Goal: Information Seeking & Learning: Learn about a topic

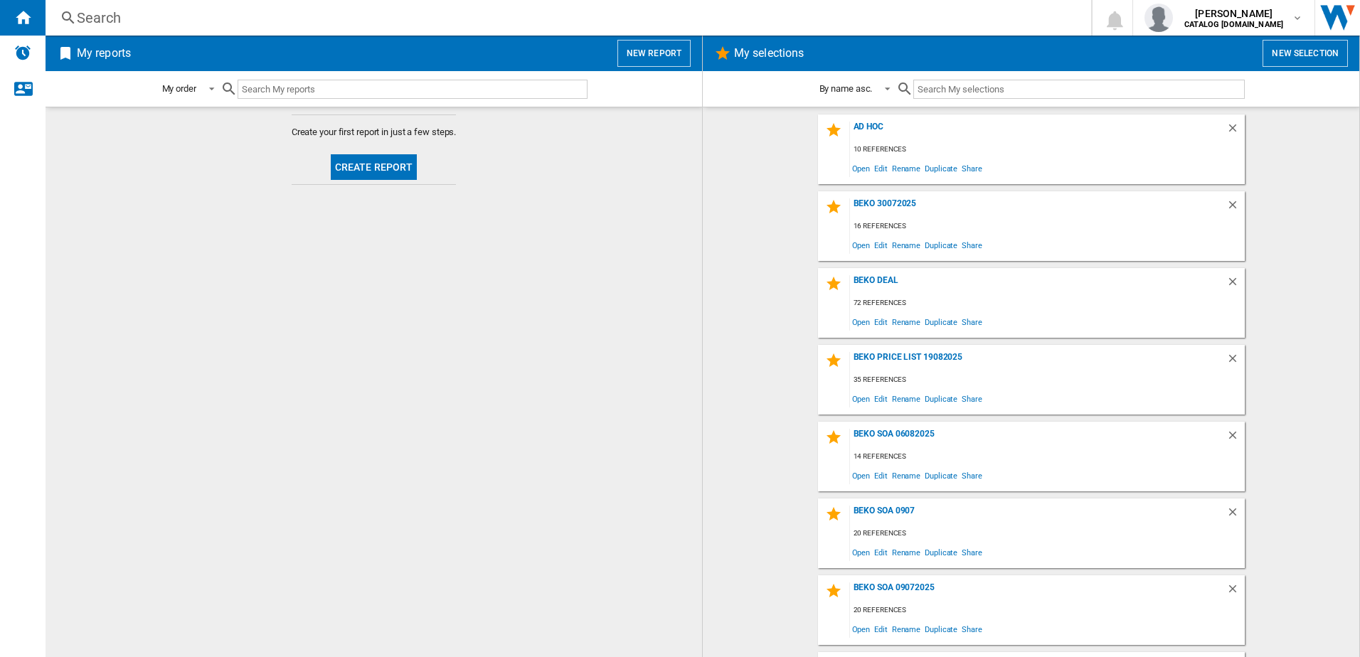
click at [185, 15] on div "Search" at bounding box center [565, 18] width 977 height 20
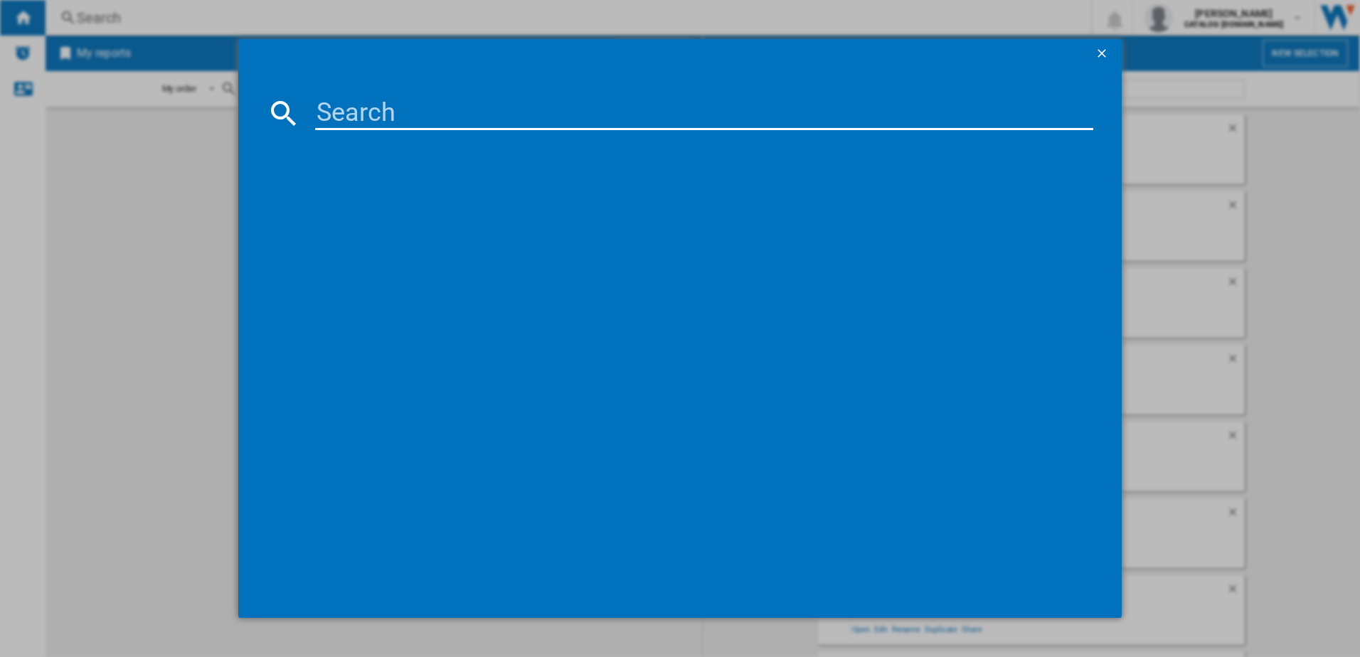
paste input "KDVC563AW"
type input "KDVC563AW"
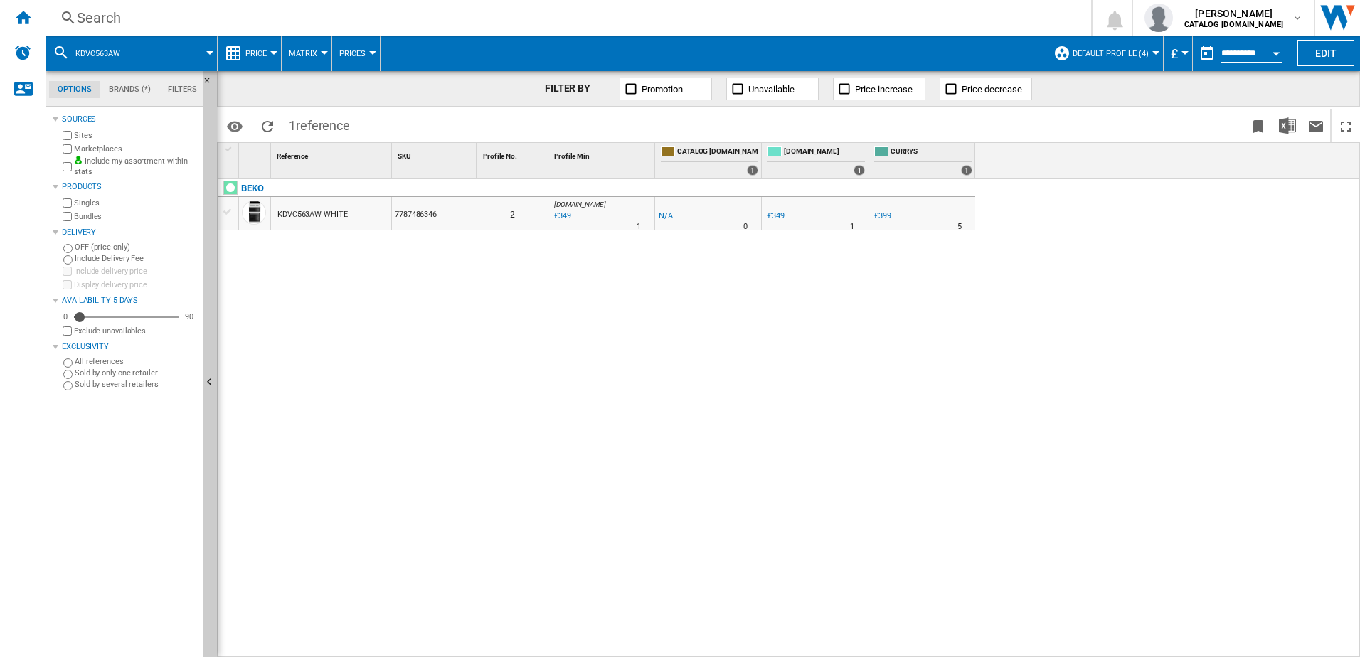
click at [1131, 43] on button "Default profile (4)" at bounding box center [1113, 54] width 83 height 36
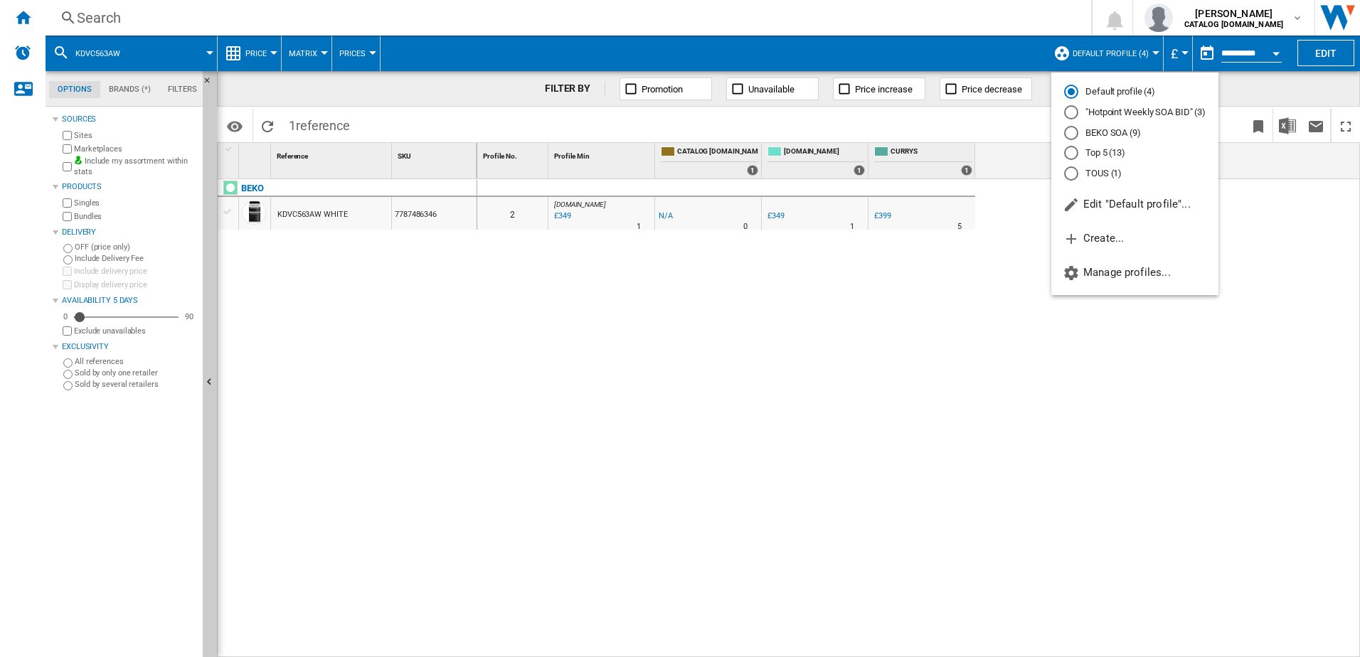
click at [1105, 156] on md-radio-button "Top 5 (13)" at bounding box center [1135, 153] width 142 height 14
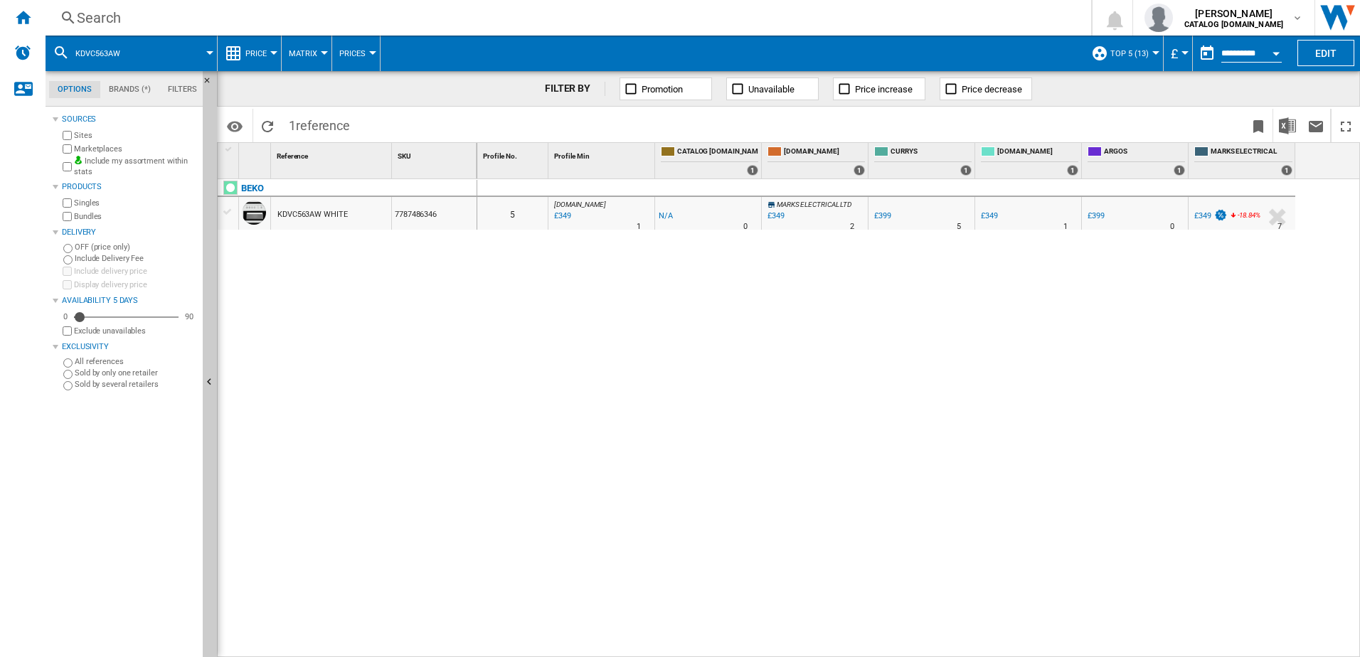
click at [275, 54] on div at bounding box center [273, 53] width 7 height 4
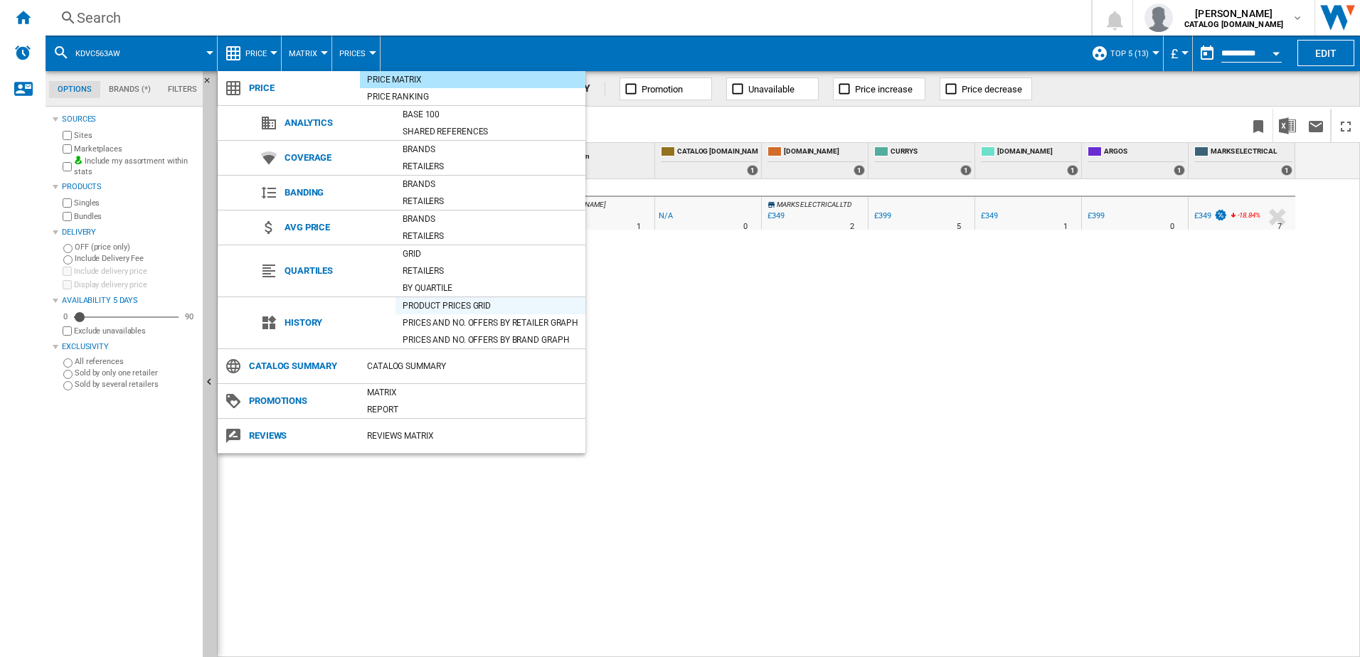
click at [438, 302] on div "Product prices grid" at bounding box center [490, 306] width 190 height 14
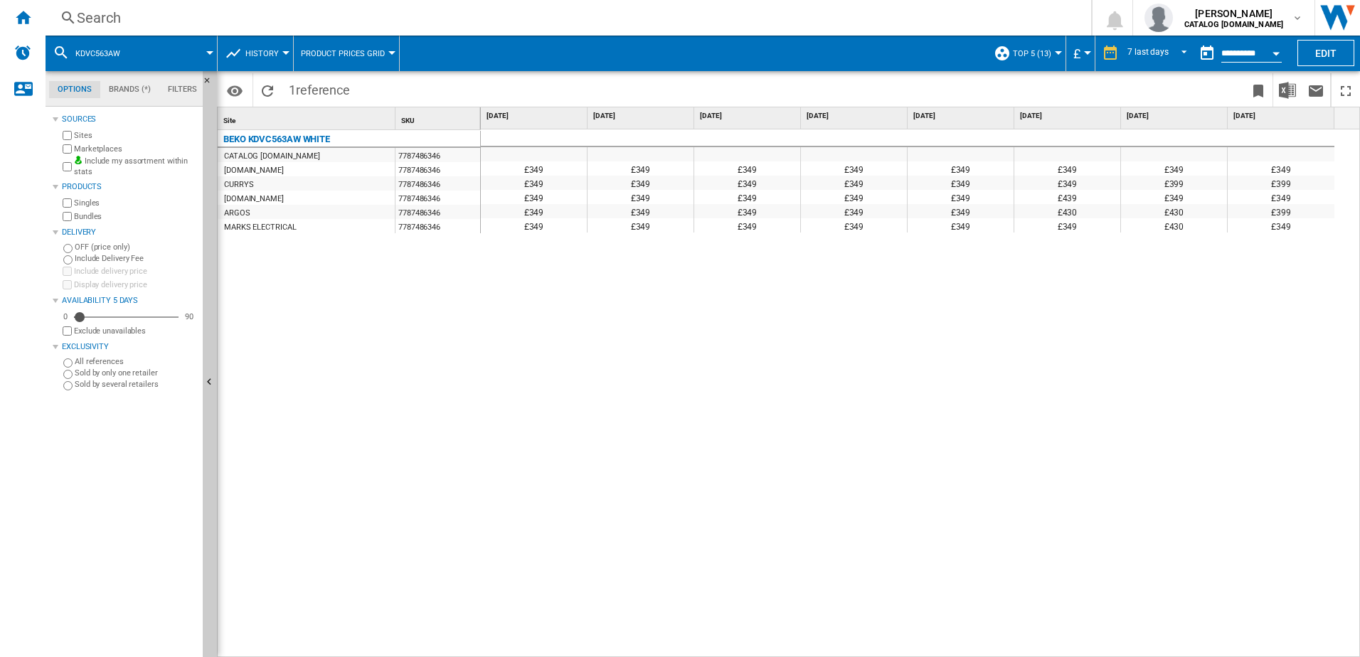
click at [1071, 226] on div "£349" at bounding box center [1067, 225] width 106 height 14
click at [224, 12] on div "Search" at bounding box center [565, 18] width 977 height 20
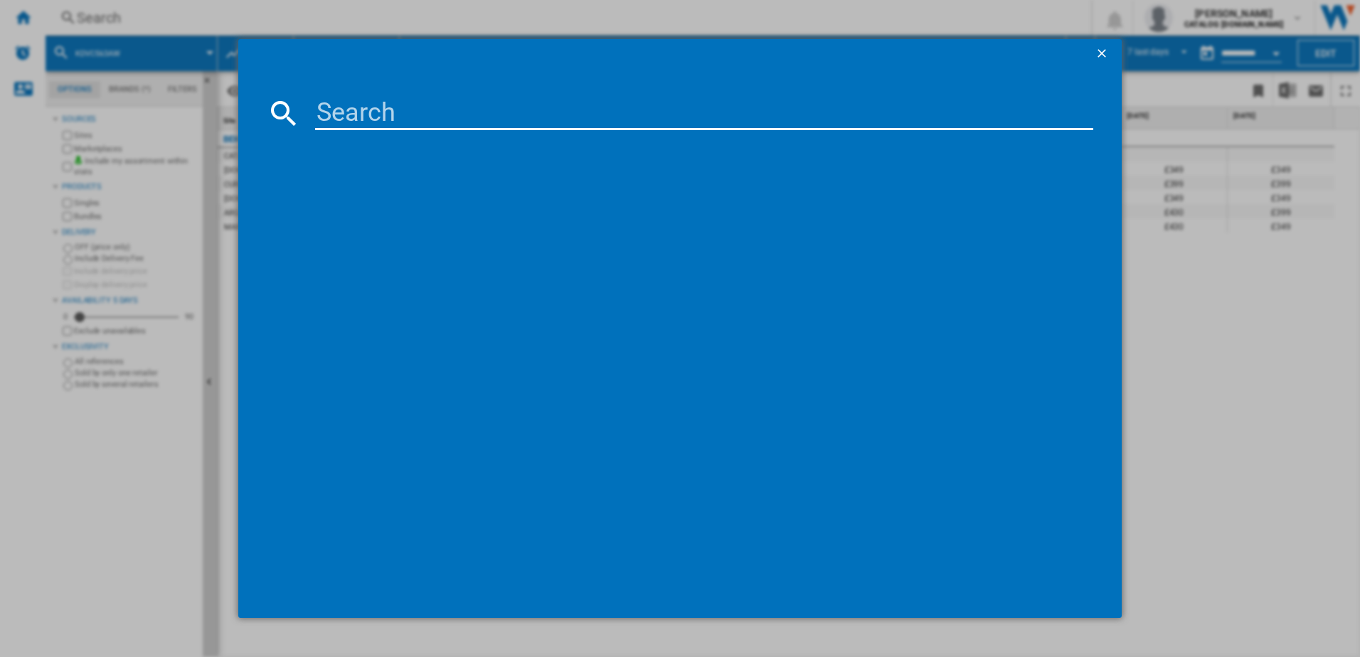
click at [403, 112] on input at bounding box center [704, 113] width 779 height 34
paste input "KDVC563AW"
type input "KDVC563AW"
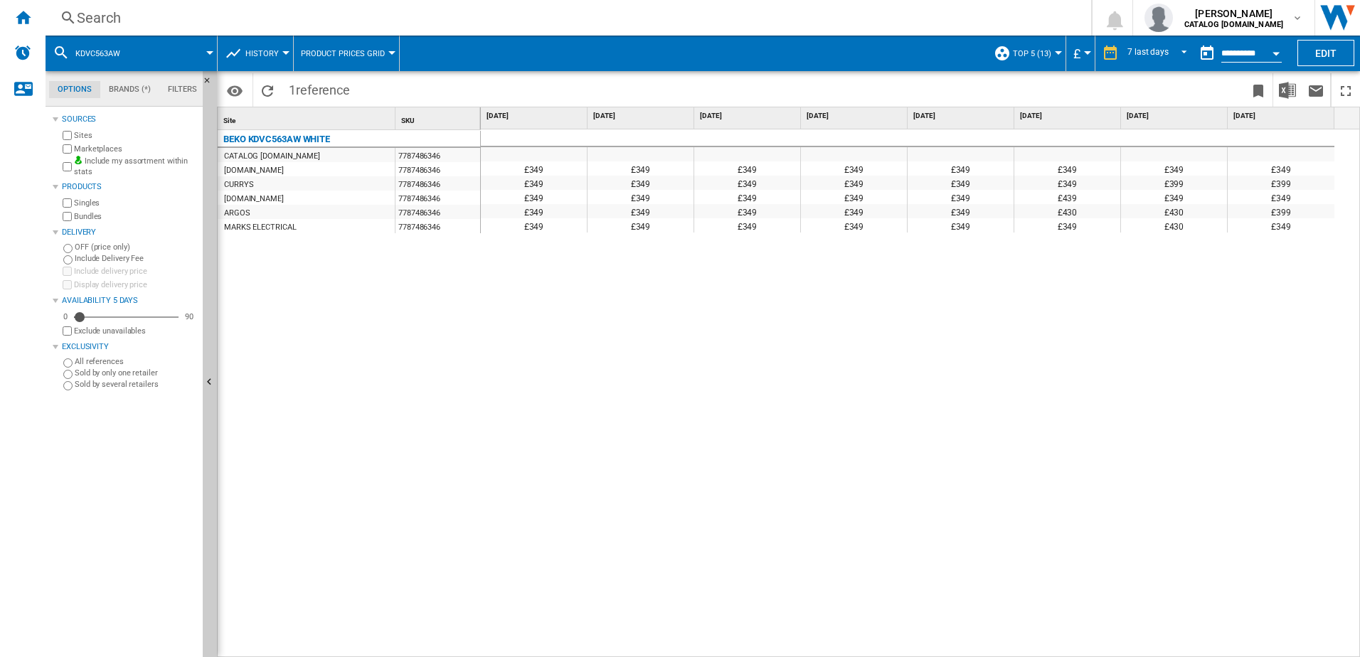
click at [87, 50] on span "KDVC563AW" at bounding box center [97, 53] width 45 height 9
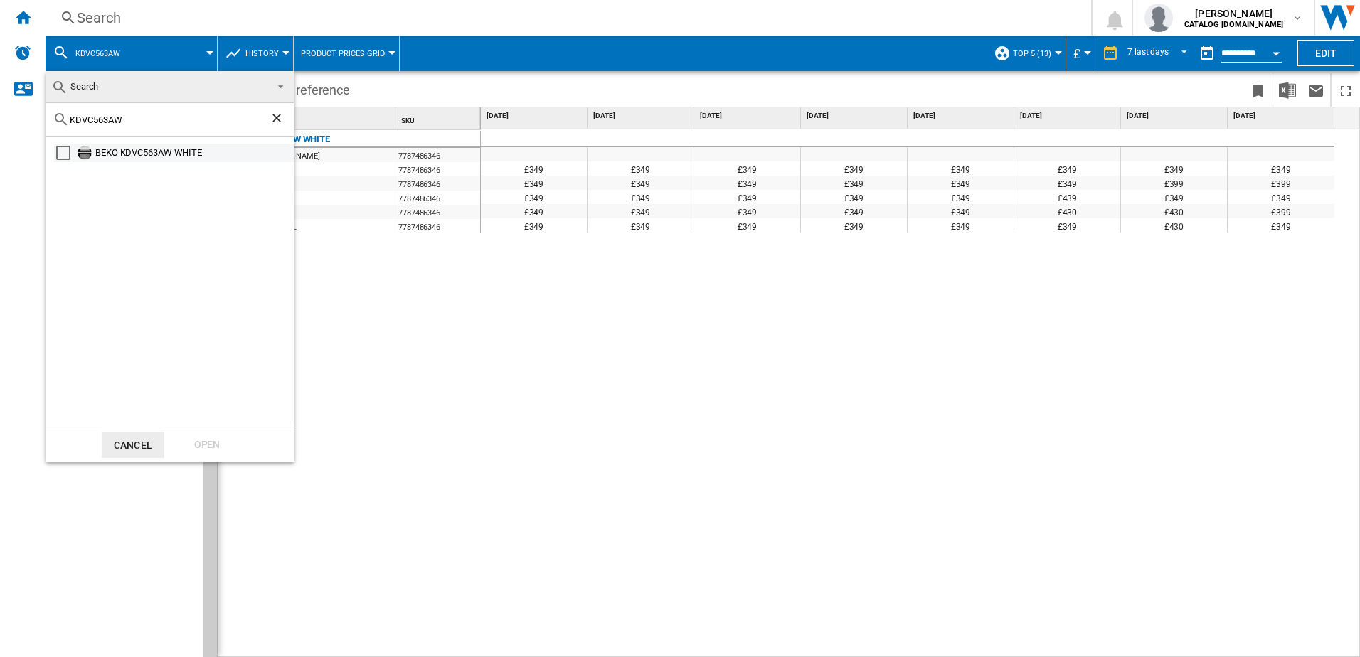
click at [107, 156] on div "BEKO KDVC563AW WHITE" at bounding box center [193, 153] width 196 height 14
click at [194, 454] on div "Open" at bounding box center [207, 445] width 63 height 26
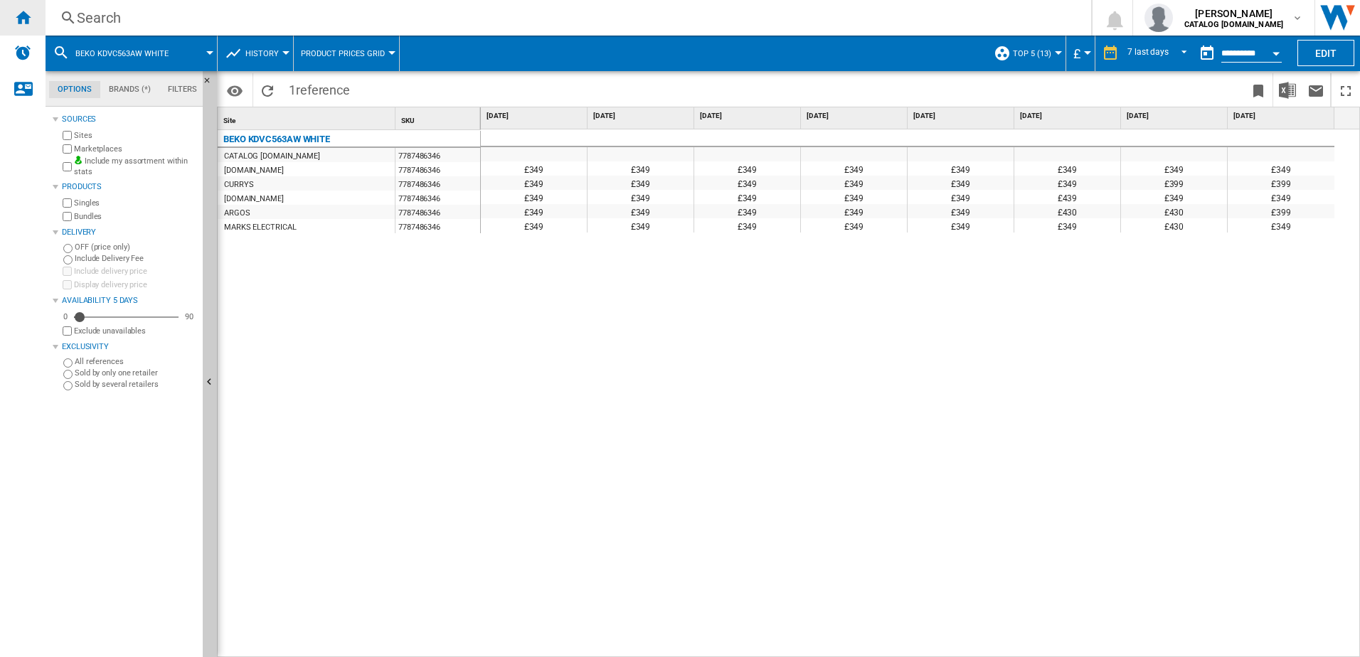
click at [19, 18] on ng-md-icon "Home" at bounding box center [22, 17] width 17 height 17
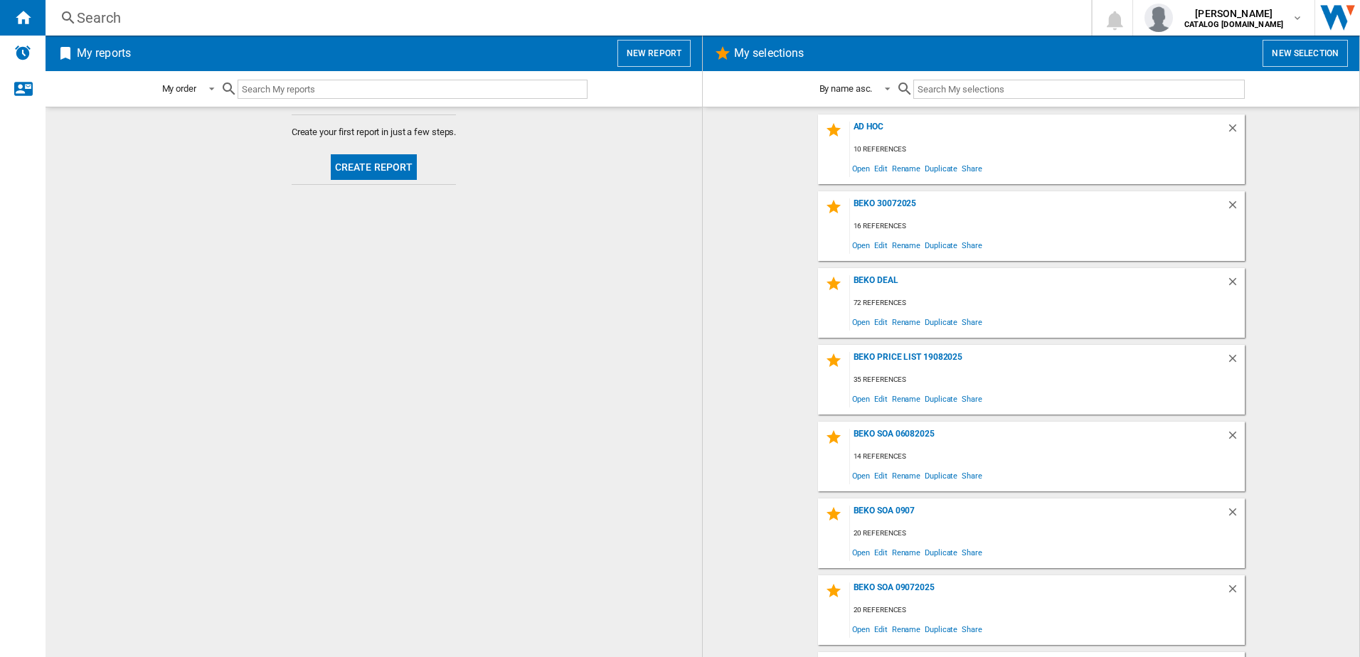
drag, startPoint x: 117, startPoint y: 18, endPoint x: 48, endPoint y: 15, distance: 69.1
click at [47, 15] on div "Search Search" at bounding box center [557, 18] width 1023 height 20
click at [78, 16] on div "Search" at bounding box center [565, 18] width 977 height 20
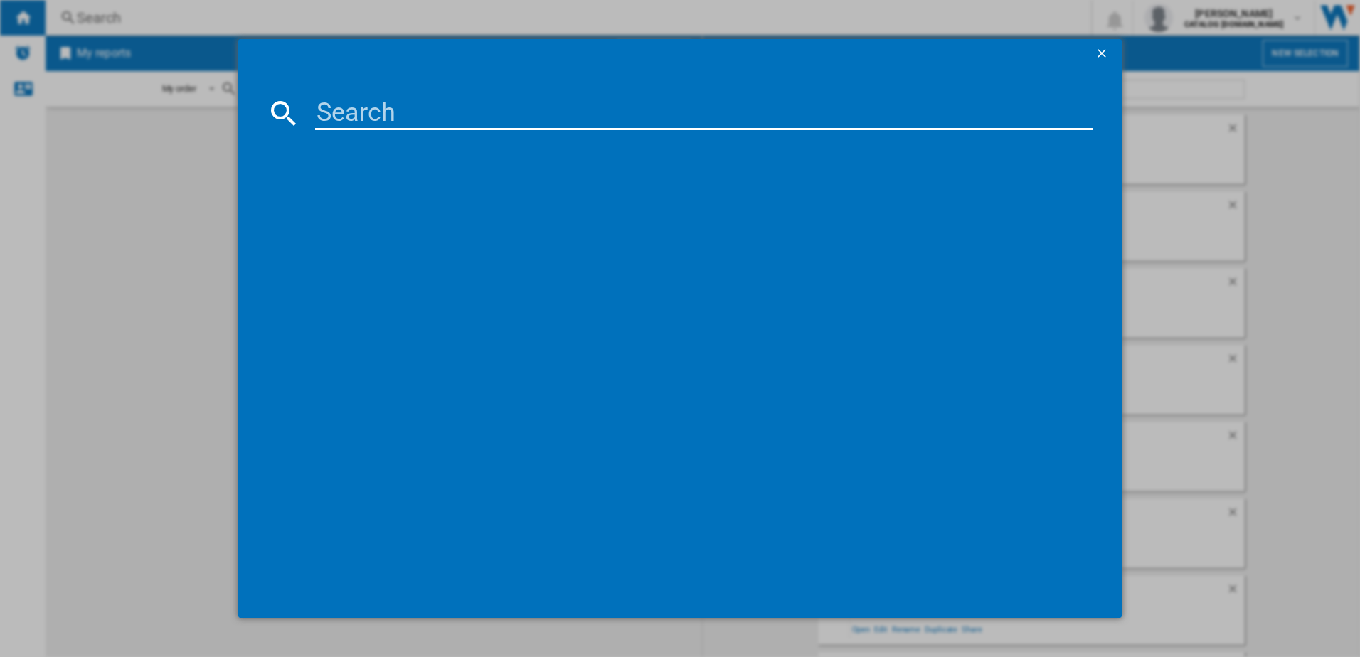
type input "KDVC563AW"
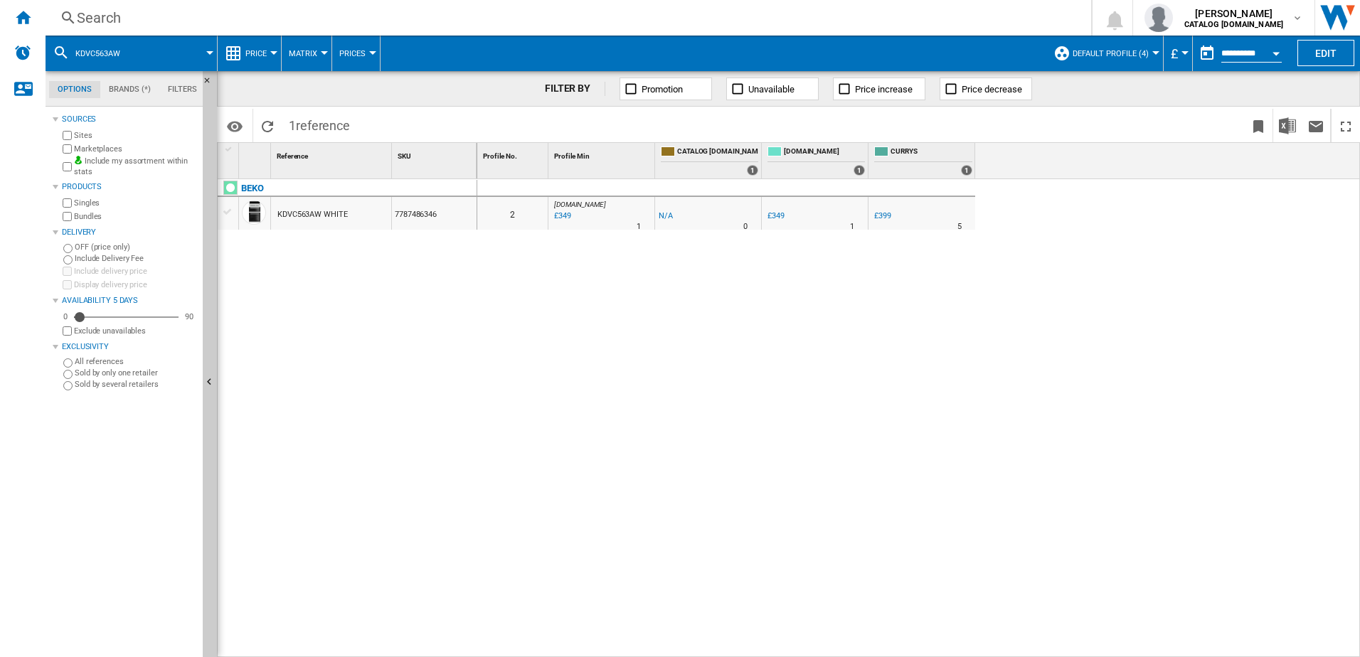
click at [1131, 53] on span "Default profile (4)" at bounding box center [1110, 53] width 76 height 9
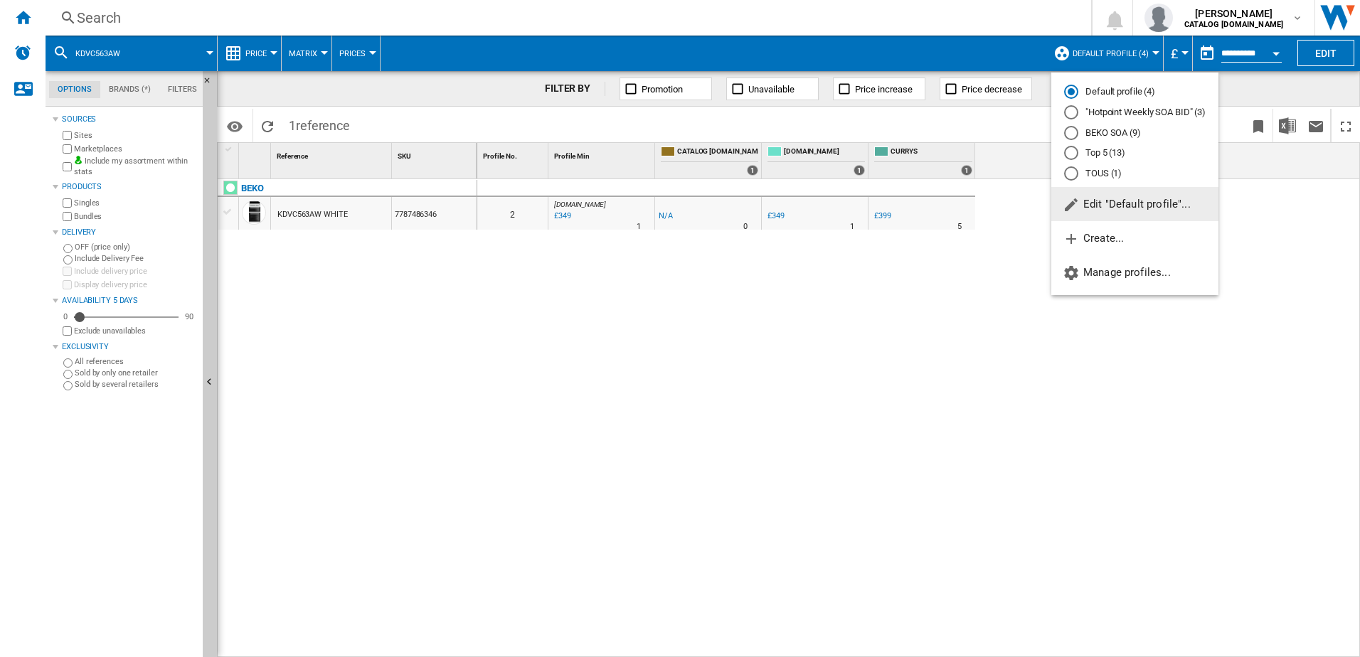
click at [1104, 151] on md-radio-button "Top 5 (13)" at bounding box center [1135, 153] width 142 height 14
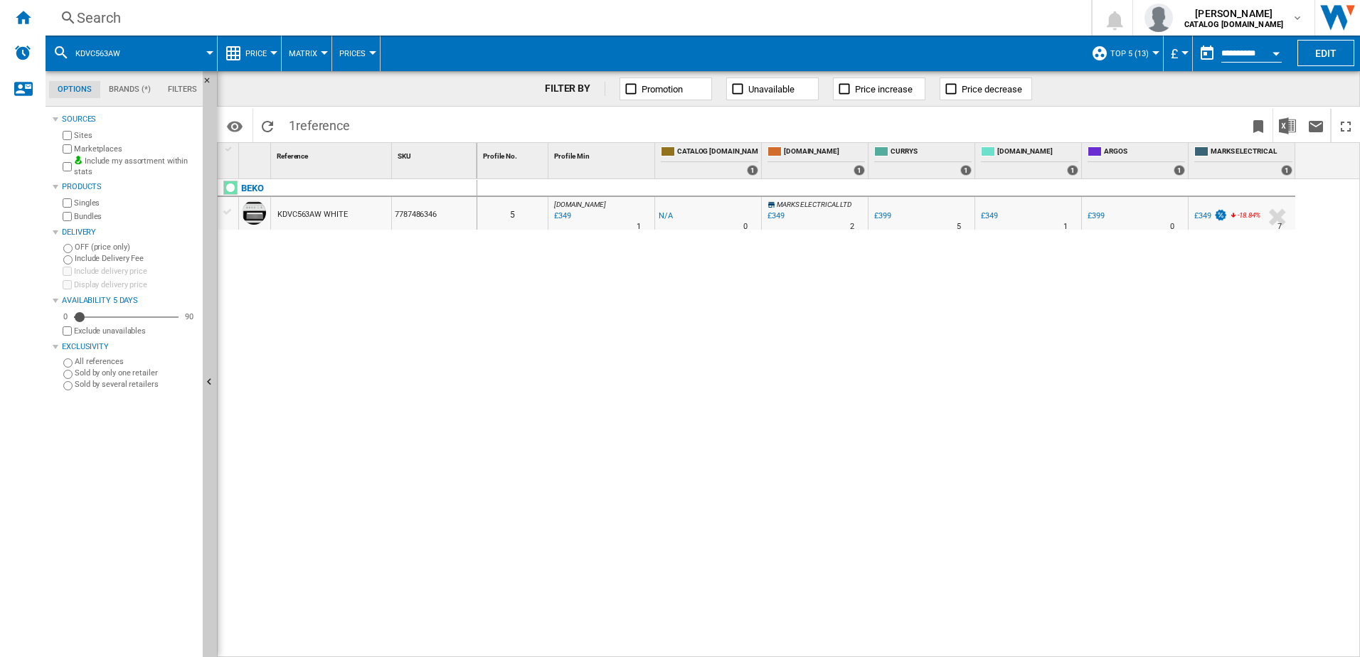
click at [986, 210] on div "£349" at bounding box center [987, 216] width 19 height 14
click at [213, 20] on div "Search" at bounding box center [565, 18] width 977 height 20
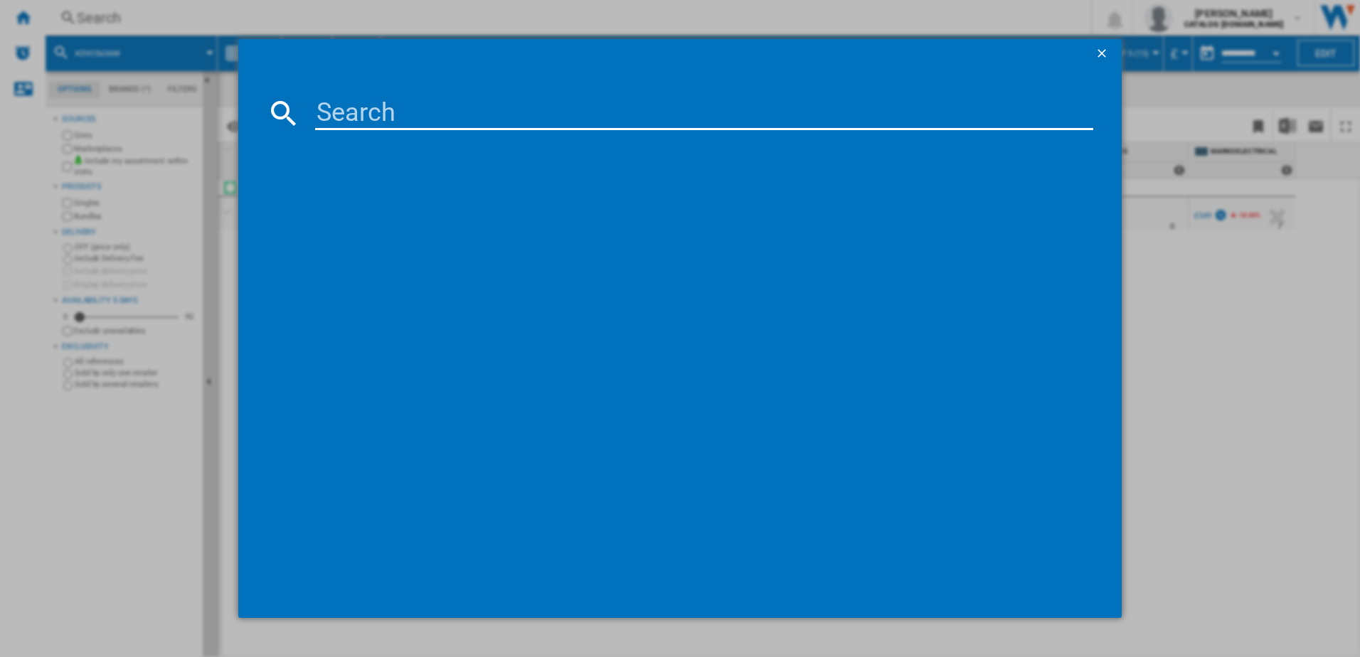
type input "BM3T3933W"
